Goal: Information Seeking & Learning: Learn about a topic

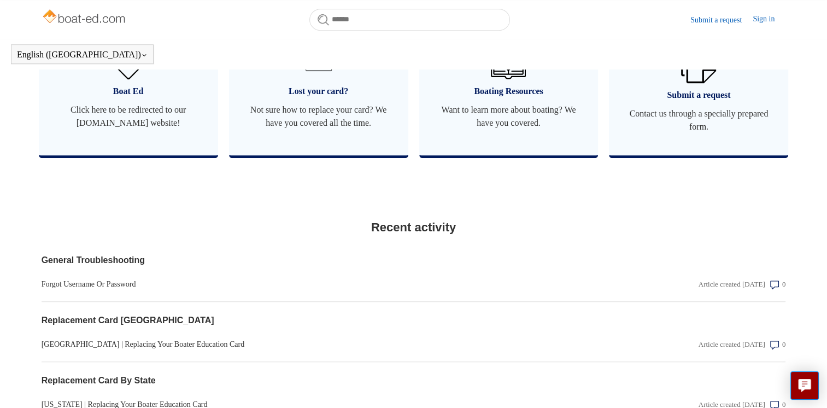
scroll to position [713, 0]
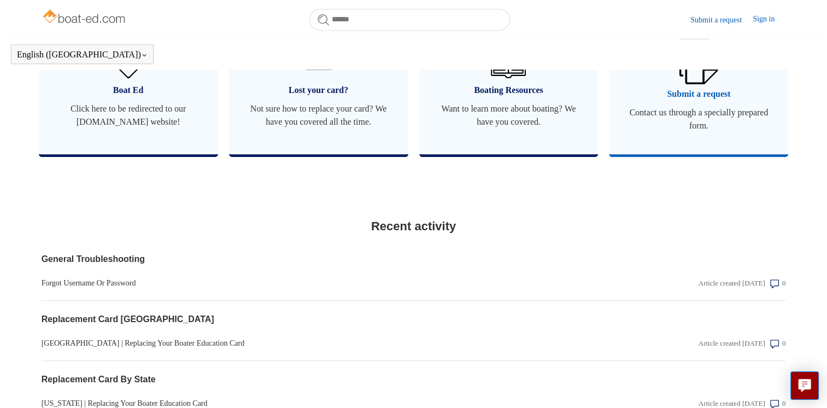
click at [688, 107] on span "Contact us through a specially prepared form." at bounding box center [698, 119] width 146 height 26
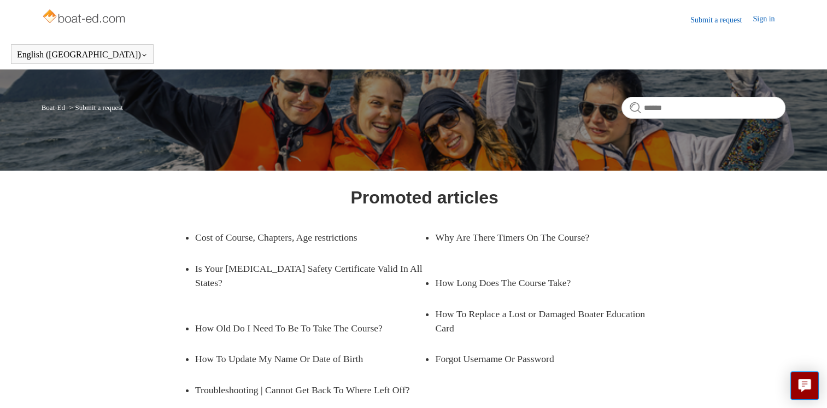
click at [108, 266] on div "Promoted articles Cost of Course, Chapters, Age restrictions Why Are There Time…" at bounding box center [414, 357] width 670 height 347
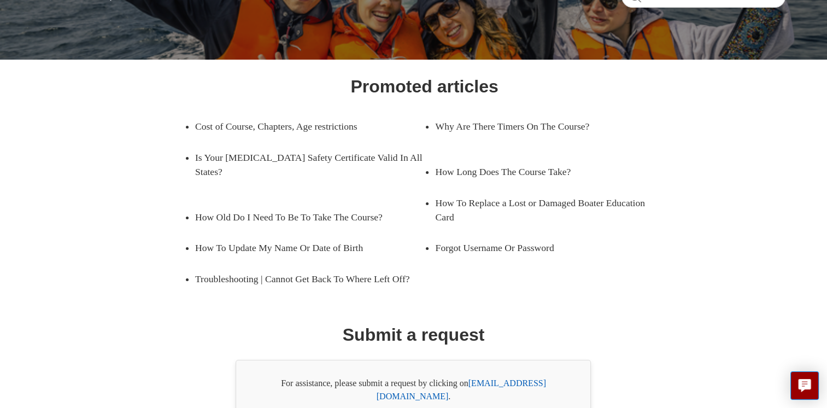
scroll to position [131, 0]
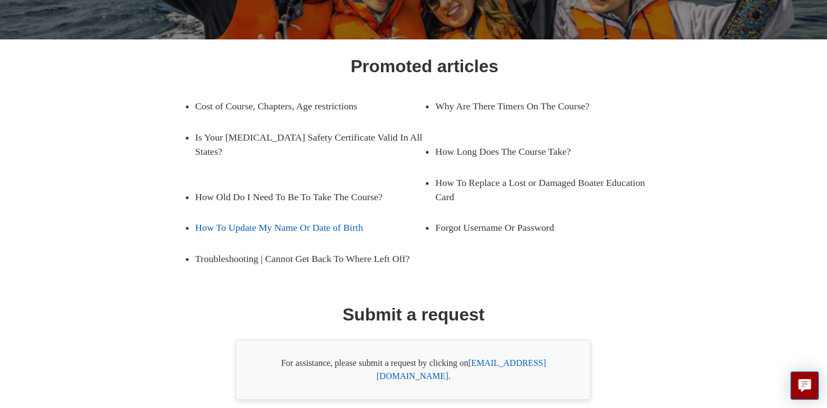
click at [282, 213] on link "How To Update My Name Or Date of Birth" at bounding box center [301, 227] width 213 height 31
click at [354, 138] on link "Is Your [MEDICAL_DATA] Safety Certificate Valid In All States?" at bounding box center [310, 144] width 230 height 45
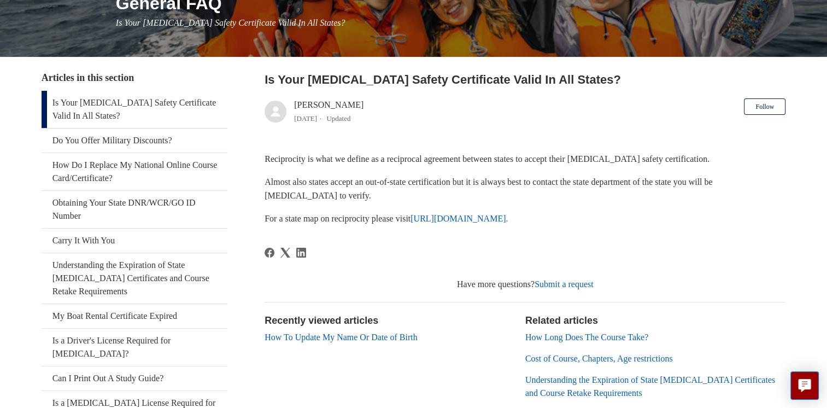
scroll to position [175, 0]
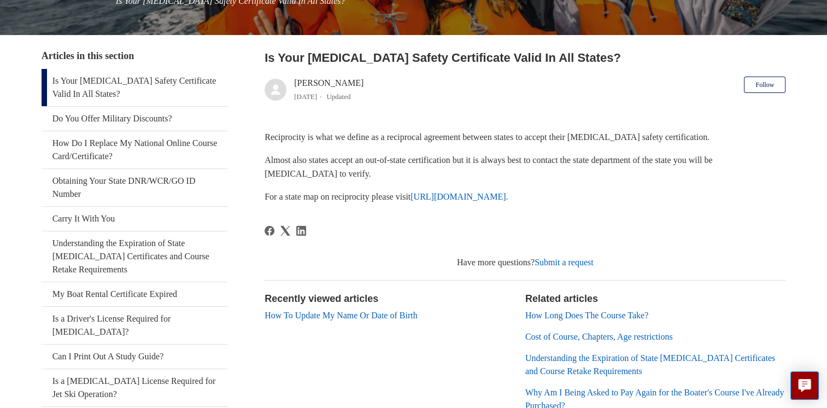
click at [508, 196] on link "https://www.nasbla.org/nasblamain/education/reciprocity." at bounding box center [459, 196] width 97 height 9
